Goal: Task Accomplishment & Management: Complete application form

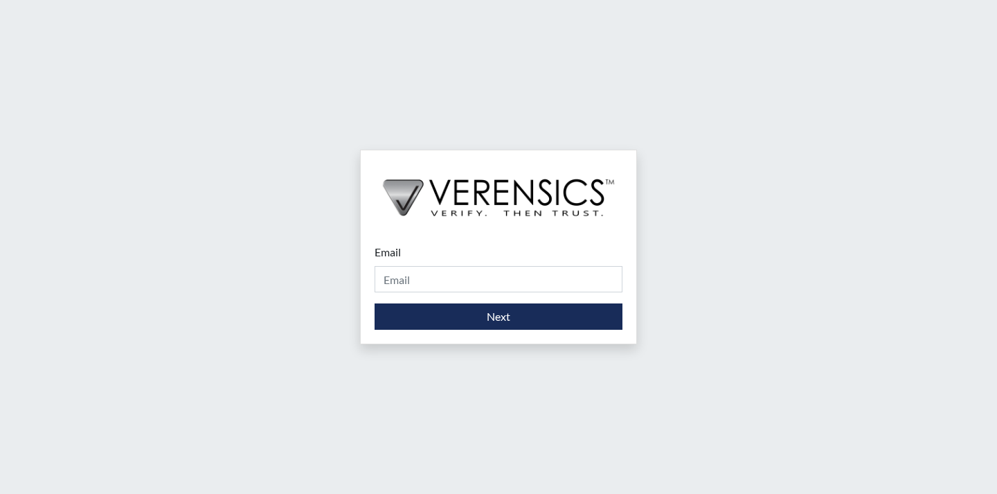
click at [411, 249] on div "Email Please provide your email address." at bounding box center [499, 268] width 248 height 48
drag, startPoint x: 445, startPoint y: 283, endPoint x: 454, endPoint y: 285, distance: 9.9
click at [446, 283] on input "Email" at bounding box center [499, 279] width 248 height 26
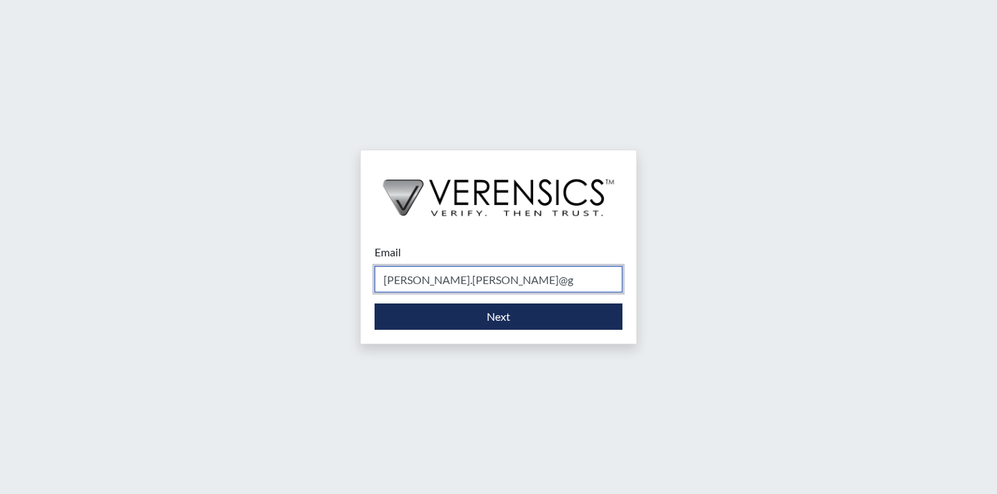
type input "[PERSON_NAME][EMAIL_ADDRESS][PERSON_NAME][DOMAIN_NAME]"
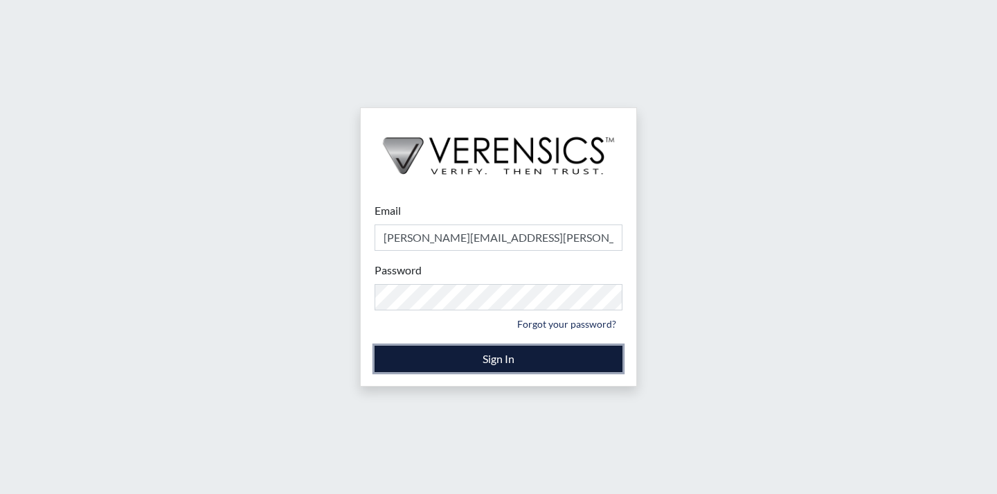
click at [524, 361] on button "Sign In" at bounding box center [499, 359] width 248 height 26
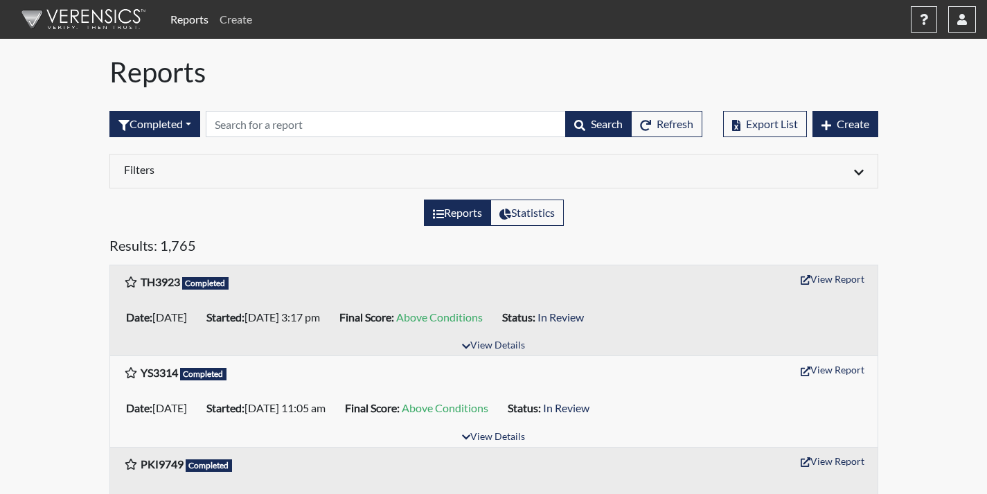
click at [239, 20] on link "Create" at bounding box center [236, 20] width 44 height 28
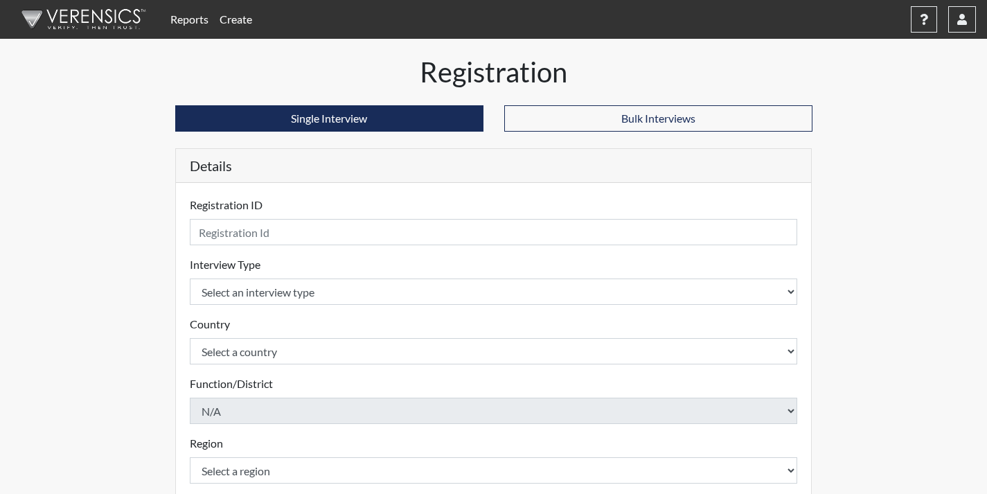
click at [307, 204] on div "Registration ID Please provide a registration ID." at bounding box center [494, 221] width 608 height 48
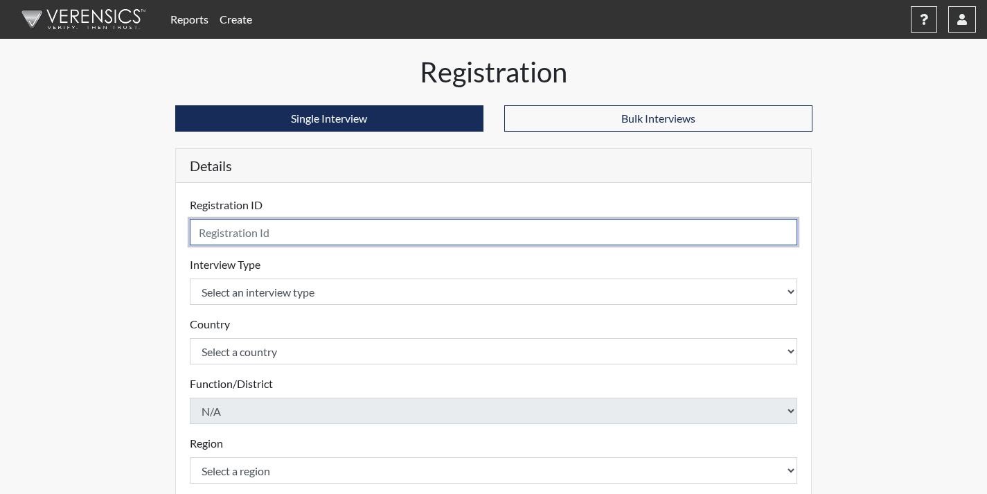
click at [246, 232] on input "text" at bounding box center [494, 232] width 608 height 26
click at [234, 231] on input "FRT1135" at bounding box center [494, 232] width 608 height 26
click at [231, 234] on input "FRT1133" at bounding box center [494, 232] width 608 height 26
click at [278, 229] on input "FRT133" at bounding box center [494, 232] width 608 height 26
type input "FRT1335"
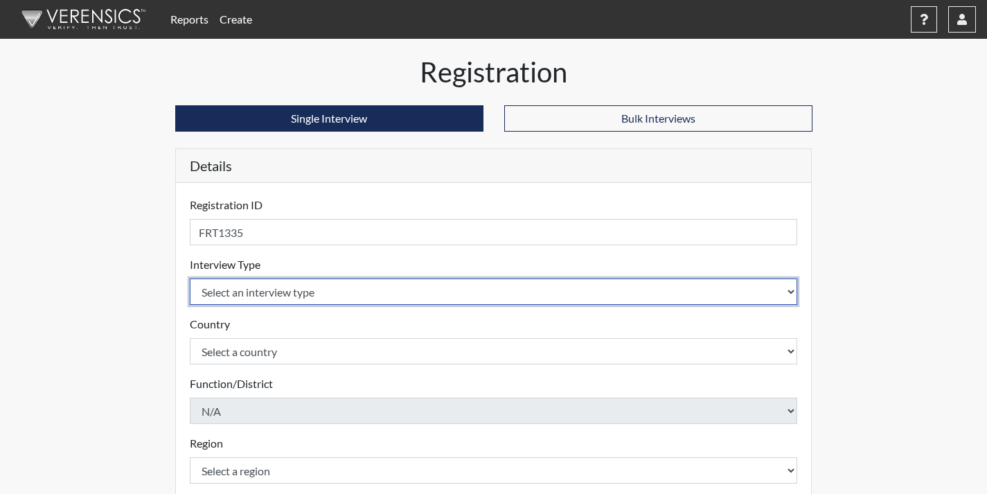
click at [784, 290] on select "Select an interview type Corrections Pre-Employment" at bounding box center [494, 291] width 608 height 26
click at [791, 290] on select "Select an interview type Corrections Pre-Employment" at bounding box center [494, 291] width 608 height 26
select select "ff733e93-e1bf-11ea-9c9f-0eff0cf7eb8f"
click at [190, 278] on select "Select an interview type Corrections Pre-Employment" at bounding box center [494, 291] width 608 height 26
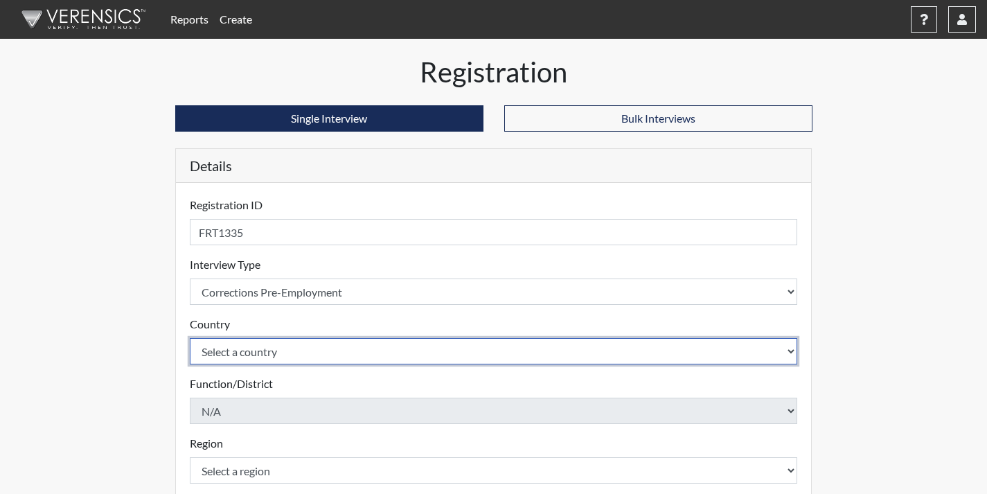
click at [792, 350] on select "Select a country [GEOGRAPHIC_DATA] [GEOGRAPHIC_DATA]" at bounding box center [494, 351] width 608 height 26
select select "united-states-of-[GEOGRAPHIC_DATA]"
click at [190, 338] on select "Select a country [GEOGRAPHIC_DATA] [GEOGRAPHIC_DATA]" at bounding box center [494, 351] width 608 height 26
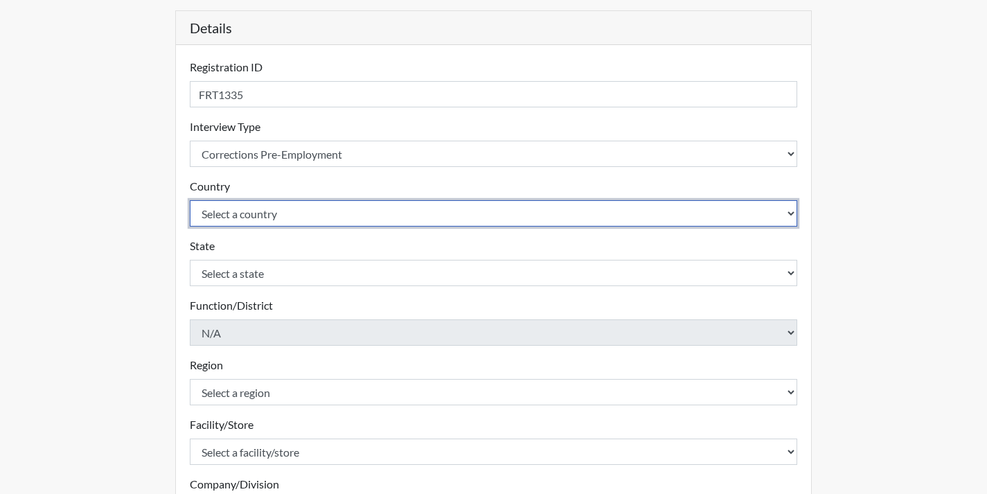
scroll to position [139, 0]
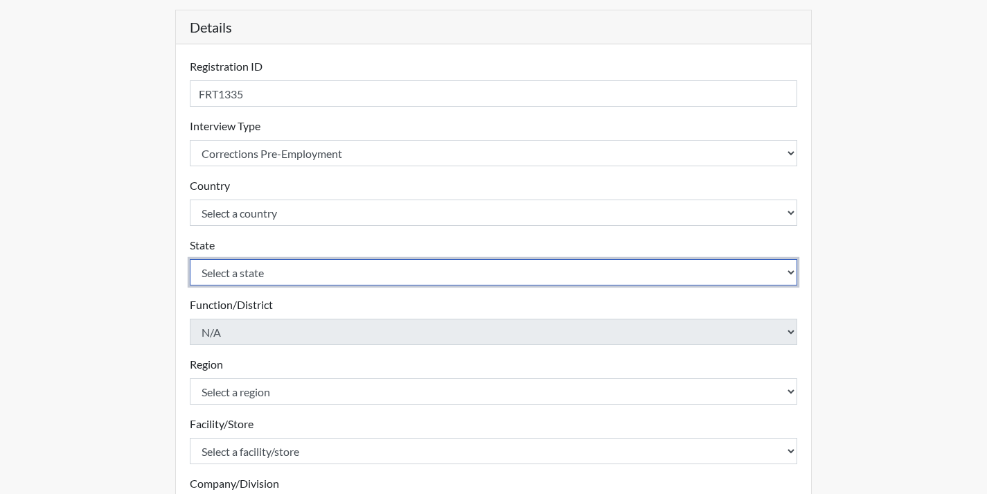
click at [762, 275] on select "Select a state [US_STATE] [US_STATE] [US_STATE] [US_STATE] [US_STATE] [US_STATE…" at bounding box center [494, 272] width 608 height 26
select select "GA"
click at [190, 259] on select "Select a state [US_STATE] [US_STATE] [US_STATE] [US_STATE] [US_STATE] [US_STATE…" at bounding box center [494, 272] width 608 height 26
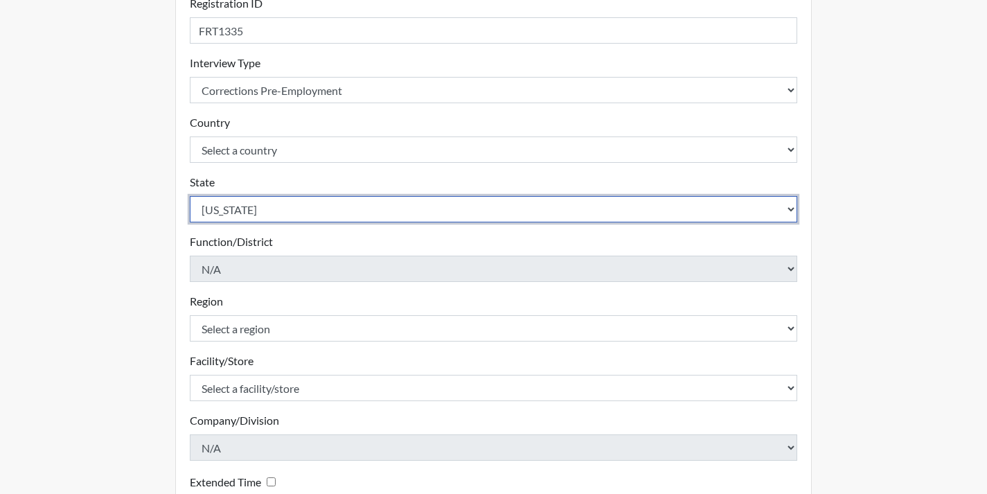
scroll to position [277, 0]
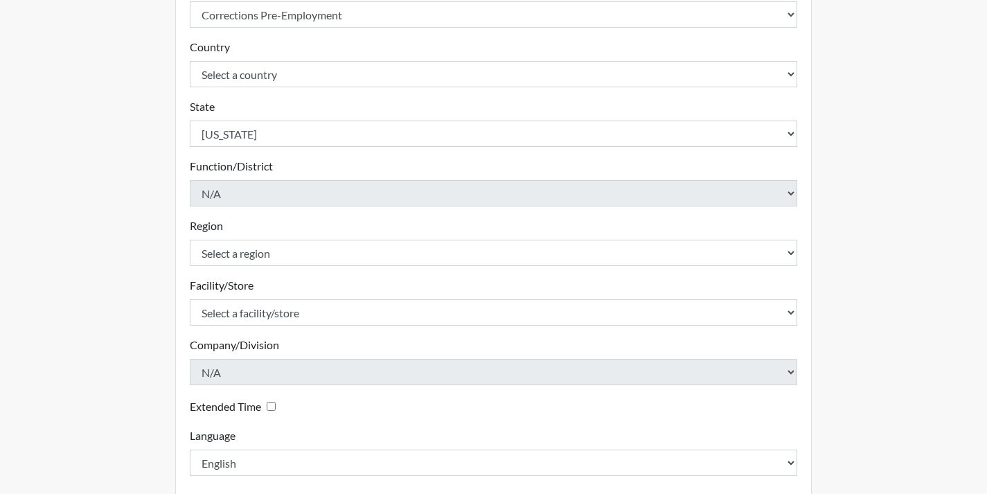
click at [740, 220] on div "Region Select a region [GEOGRAPHIC_DATA] [GEOGRAPHIC_DATA] Southwest Region Ple…" at bounding box center [494, 241] width 608 height 48
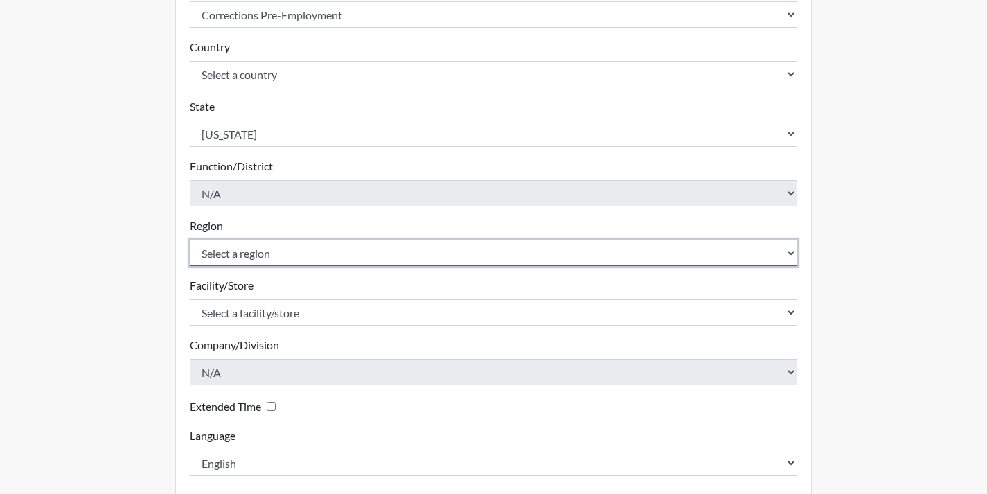
click at [377, 253] on select "Select a region [GEOGRAPHIC_DATA] [GEOGRAPHIC_DATA] [GEOGRAPHIC_DATA]" at bounding box center [494, 253] width 608 height 26
select select "8bdab1f8-09d2-48bf-ae6d-f2dae3084107"
click at [190, 240] on select "Select a region [GEOGRAPHIC_DATA] [GEOGRAPHIC_DATA] [GEOGRAPHIC_DATA]" at bounding box center [494, 253] width 608 height 26
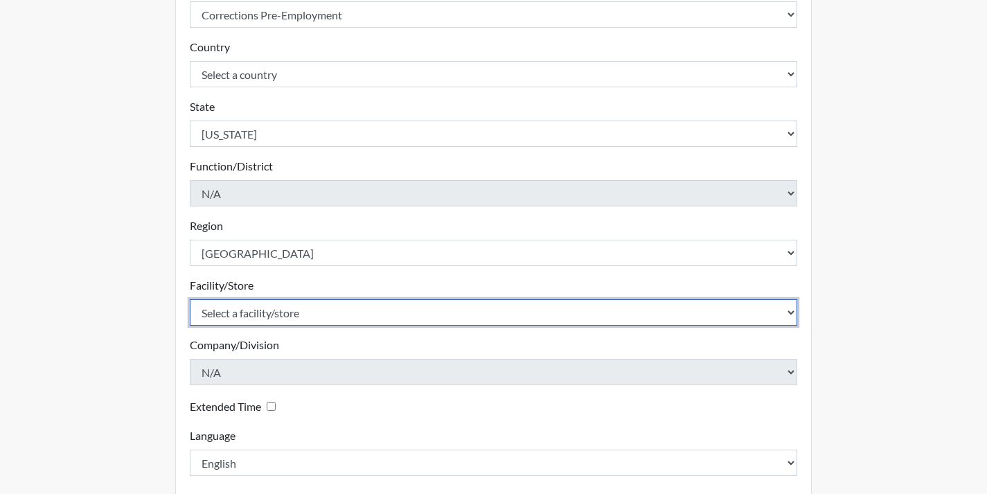
click at [790, 313] on select "Select a facility/store [GEOGRAPHIC_DATA] [GEOGRAPHIC_DATA][PERSON_NAME] Centra…" at bounding box center [494, 312] width 608 height 26
select select "bcb9681e-343c-4c8e-b84c-c03fd610555e"
click at [190, 299] on select "Select a facility/store [GEOGRAPHIC_DATA] [GEOGRAPHIC_DATA][PERSON_NAME] Centra…" at bounding box center [494, 312] width 608 height 26
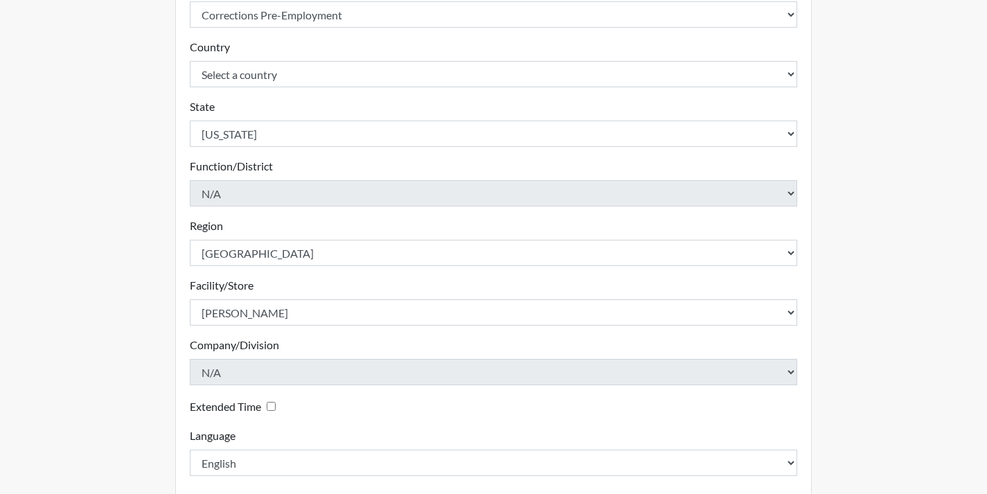
click at [240, 351] on label "Company/Division" at bounding box center [234, 345] width 89 height 17
click at [165, 345] on div "Registration Single Interview Bulk Interviews Details Registration ID FRT1335 P…" at bounding box center [494, 169] width 658 height 783
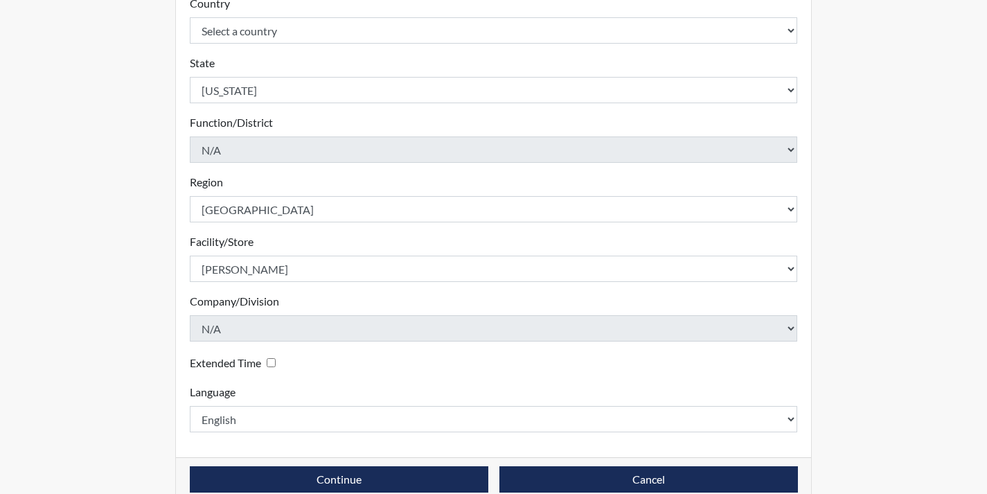
scroll to position [345, 0]
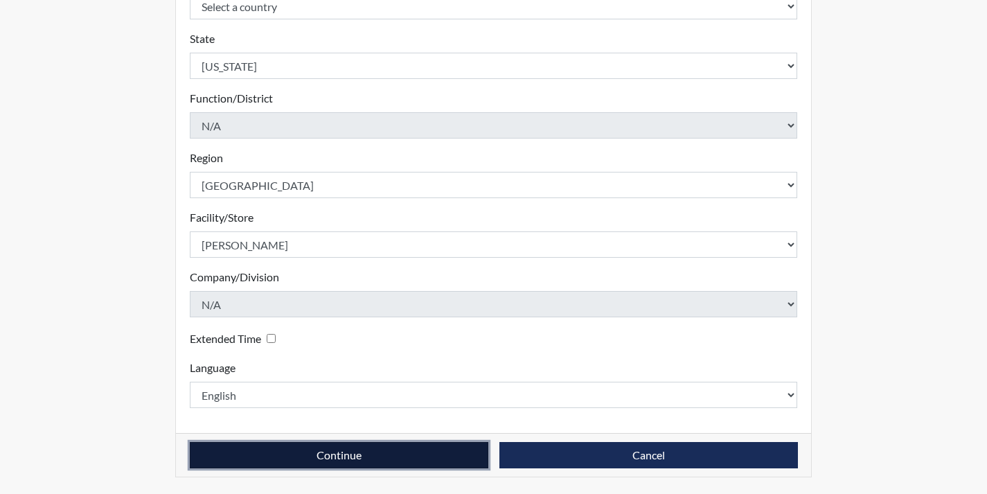
click at [404, 456] on button "Continue" at bounding box center [339, 455] width 298 height 26
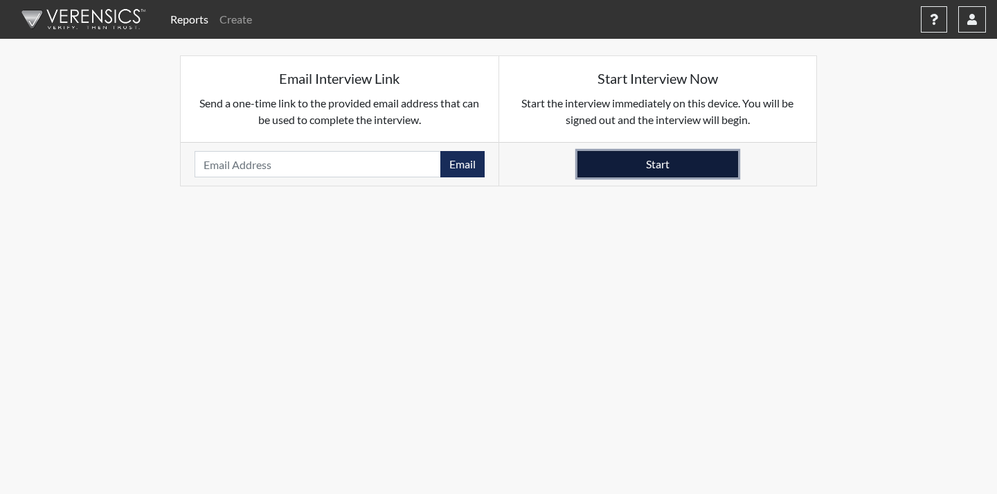
click at [671, 164] on button "Start" at bounding box center [658, 164] width 161 height 26
